Goal: Navigation & Orientation: Find specific page/section

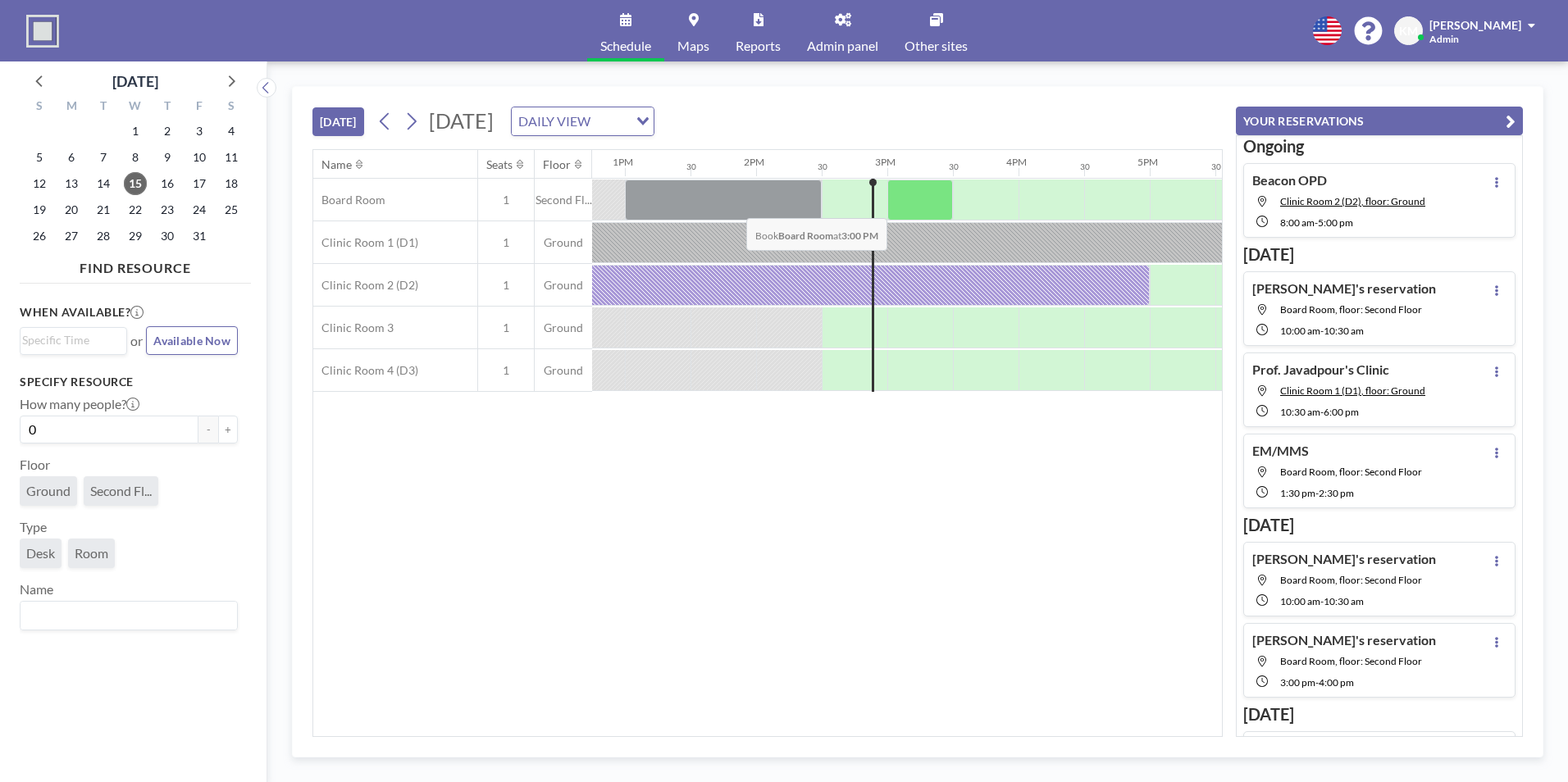
scroll to position [0, 1672]
click at [1491, 34] on div "Kate Maguire Admin" at bounding box center [1482, 30] width 106 height 29
click at [845, 32] on link "Admin panel" at bounding box center [842, 30] width 98 height 62
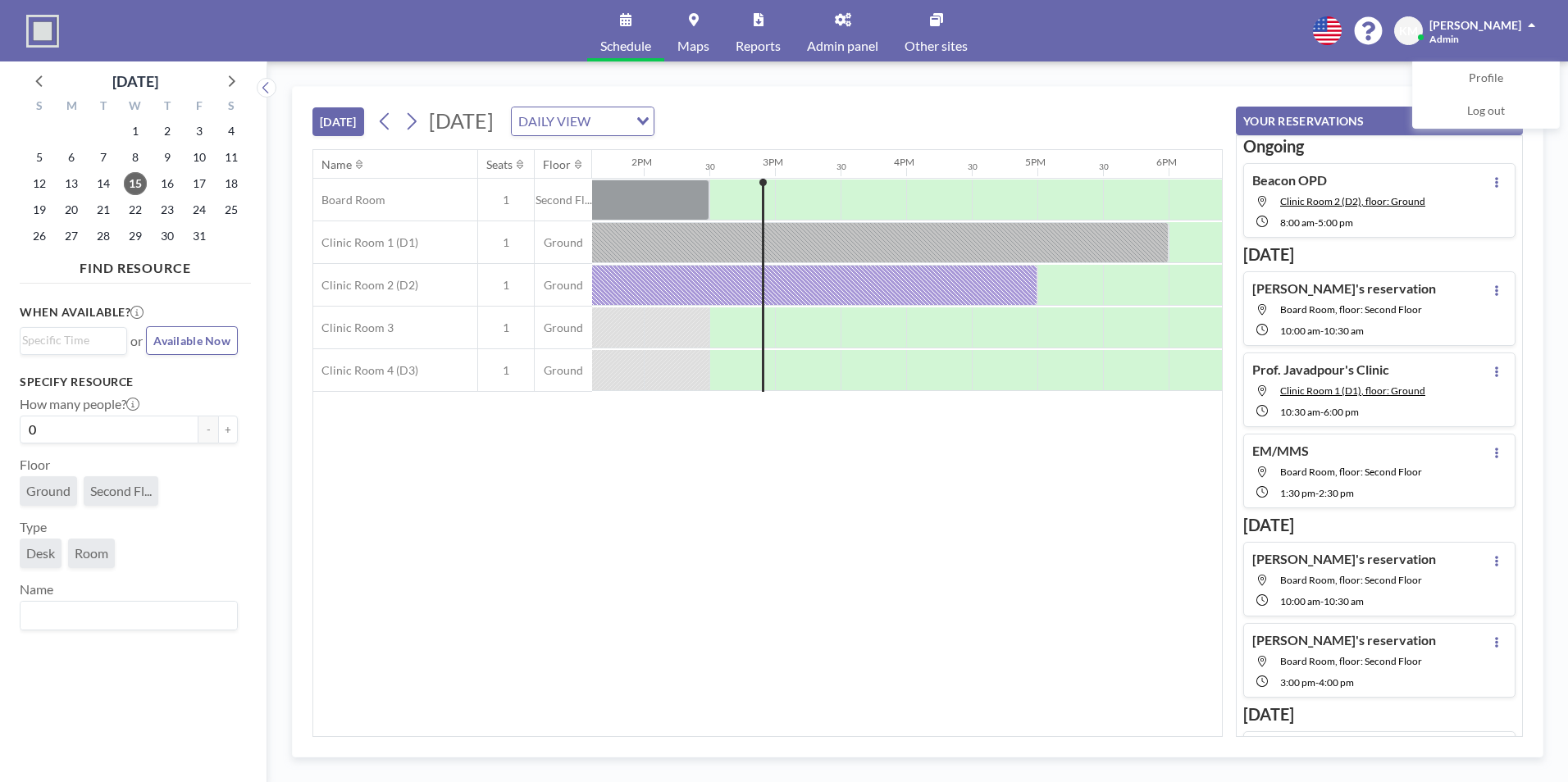
scroll to position [0, 1837]
